Goal: Information Seeking & Learning: Learn about a topic

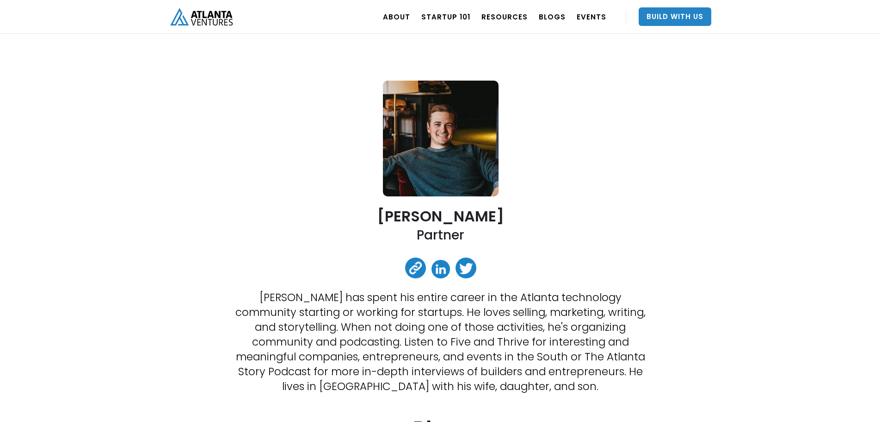
scroll to position [28, 0]
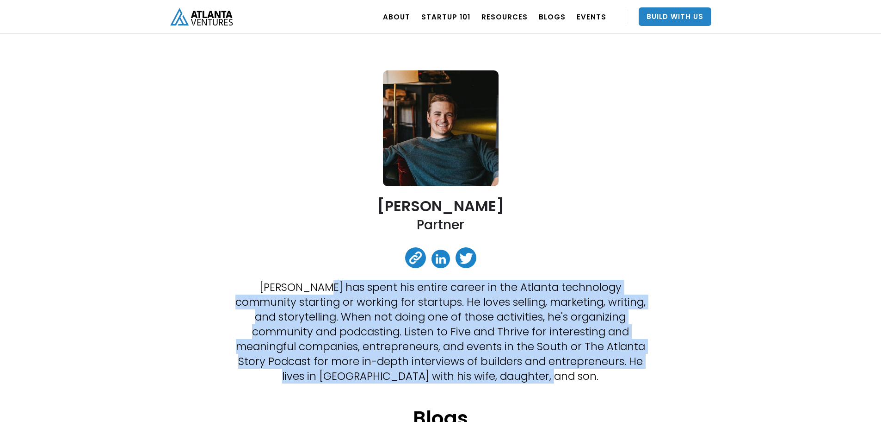
drag, startPoint x: 299, startPoint y: 294, endPoint x: 547, endPoint y: 378, distance: 261.9
click at [547, 378] on p "[PERSON_NAME] has spent his entire career in the Atlanta technology community s…" at bounding box center [441, 331] width 412 height 104
click at [550, 380] on p "[PERSON_NAME] has spent his entire career in the Atlanta technology community s…" at bounding box center [441, 331] width 412 height 104
drag, startPoint x: 562, startPoint y: 378, endPoint x: 263, endPoint y: 289, distance: 311.8
click at [263, 289] on p "[PERSON_NAME] has spent his entire career in the Atlanta technology community s…" at bounding box center [441, 331] width 412 height 104
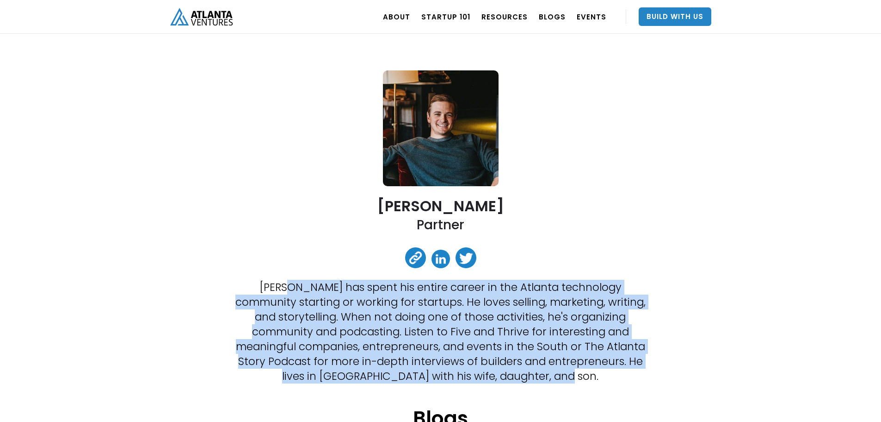
click at [263, 289] on p "[PERSON_NAME] has spent his entire career in the Atlanta technology community s…" at bounding box center [441, 331] width 412 height 104
drag, startPoint x: 261, startPoint y: 289, endPoint x: 552, endPoint y: 375, distance: 304.5
click at [552, 375] on p "[PERSON_NAME] has spent his entire career in the Atlanta technology community s…" at bounding box center [441, 331] width 412 height 104
drag, startPoint x: 552, startPoint y: 376, endPoint x: 272, endPoint y: 294, distance: 292.7
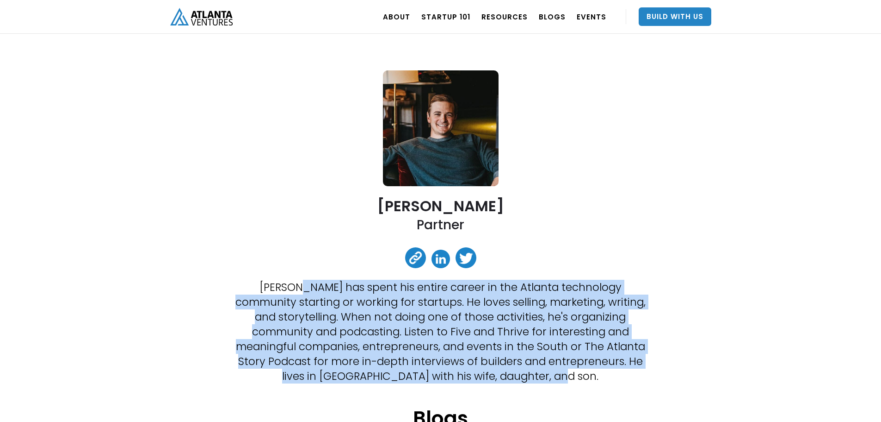
click at [272, 294] on p "[PERSON_NAME] has spent his entire career in the Atlanta technology community s…" at bounding box center [441, 331] width 412 height 104
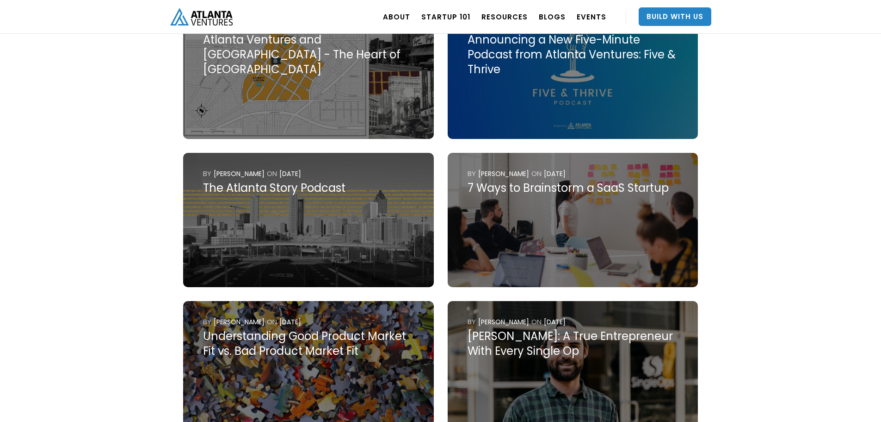
scroll to position [658, 0]
